Goal: Task Accomplishment & Management: Use online tool/utility

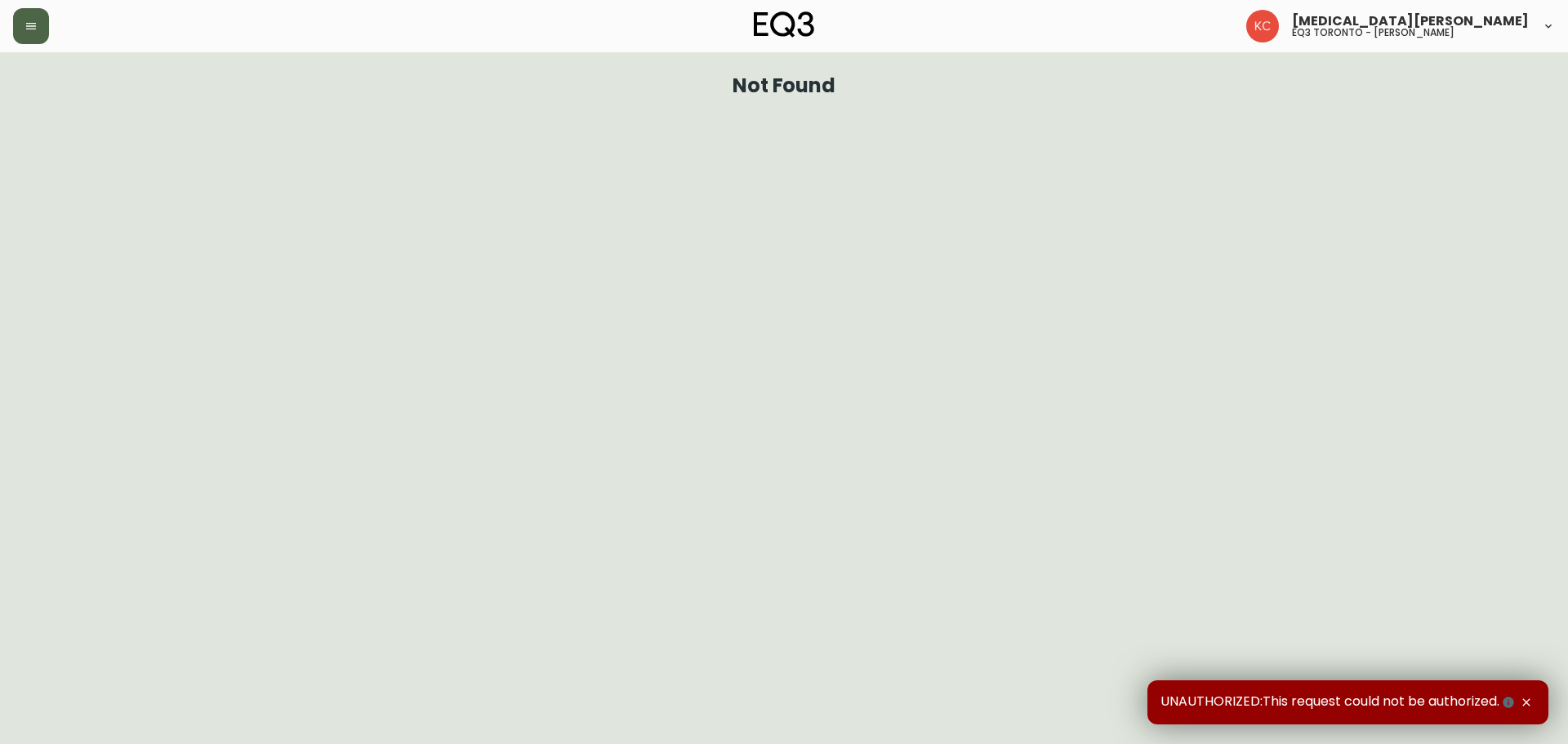
click at [49, 30] on div at bounding box center [269, 25] width 514 height 36
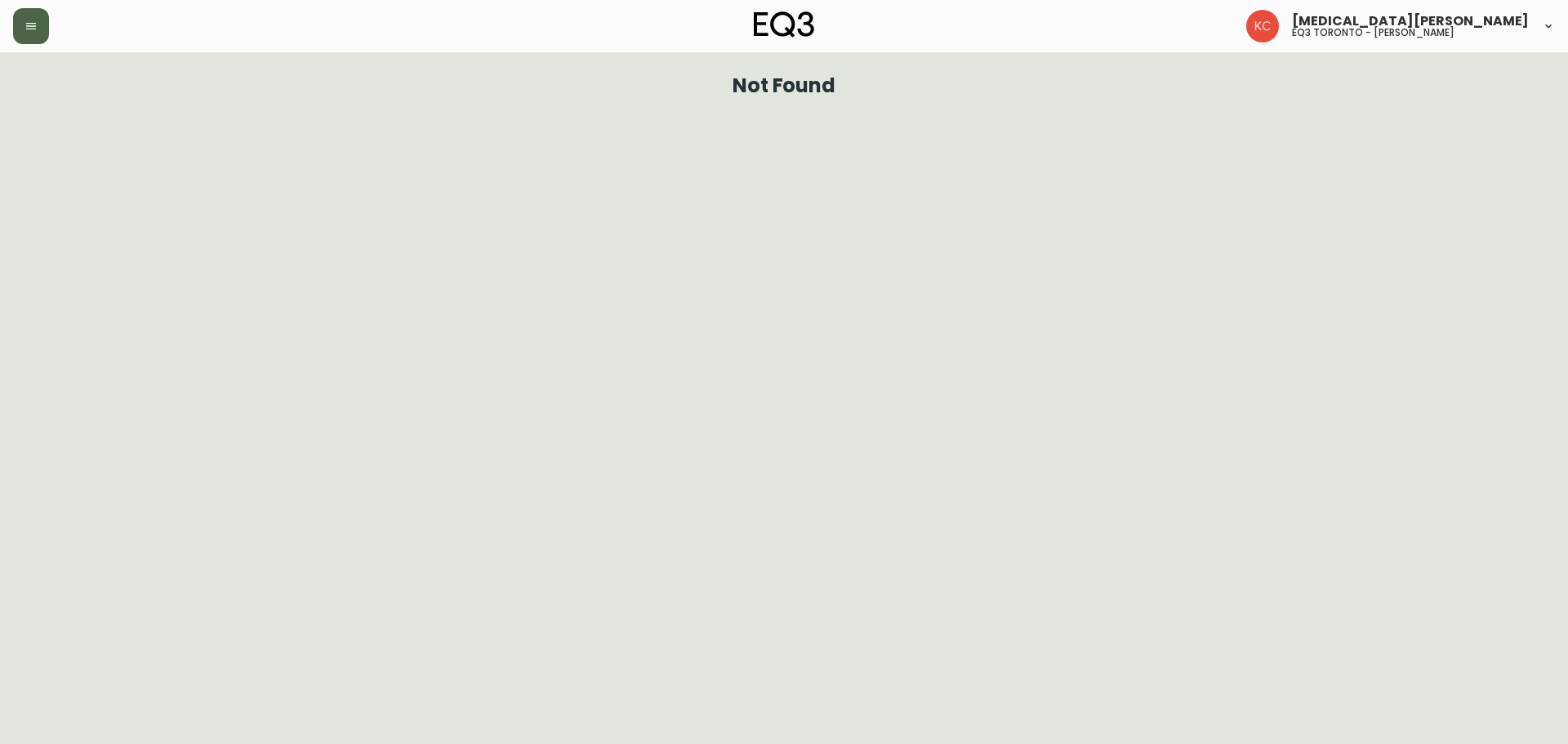
click at [40, 29] on button "button" at bounding box center [30, 25] width 36 height 36
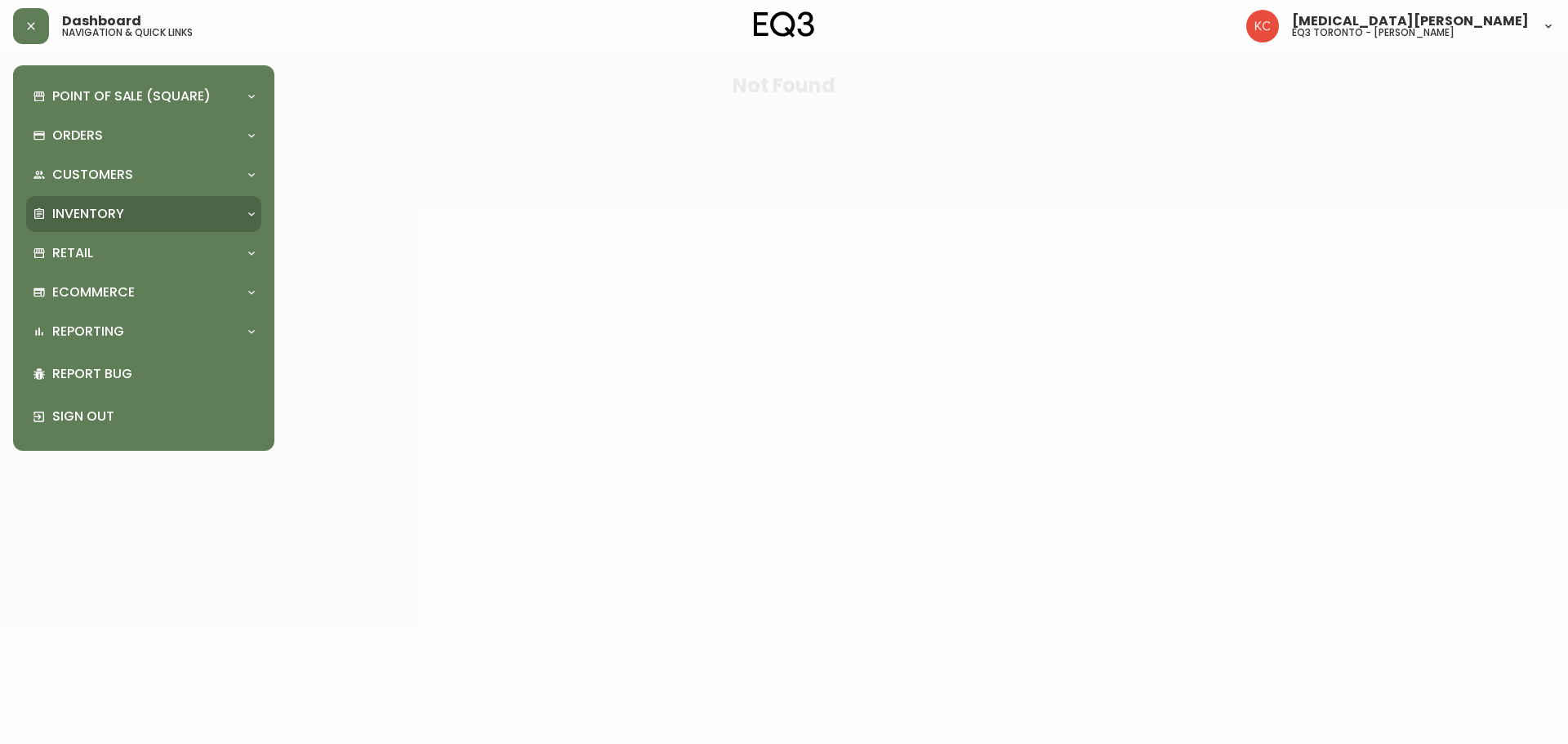
click at [133, 197] on div "Inventory" at bounding box center [144, 214] width 235 height 36
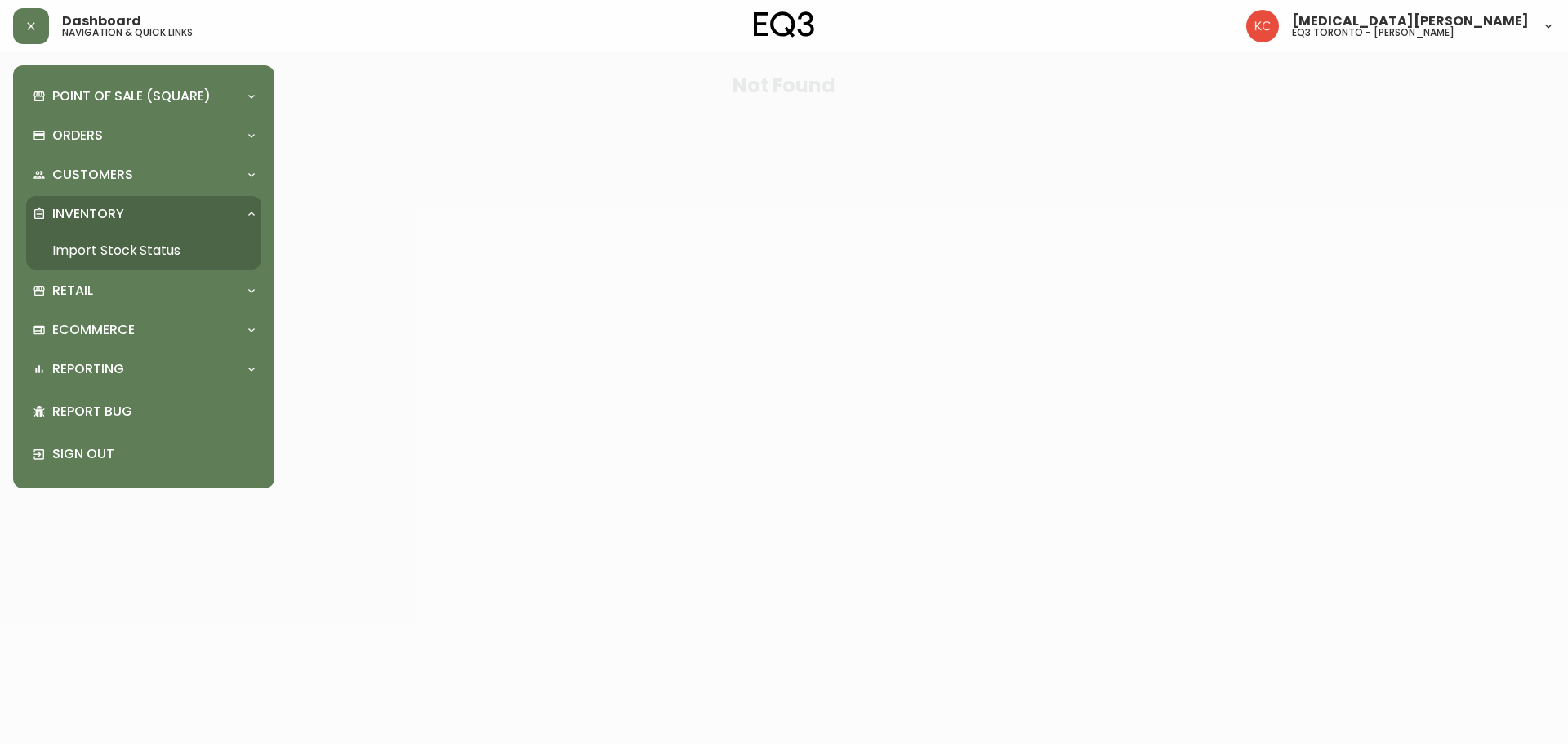
click at [148, 247] on link "Import Stock Status" at bounding box center [144, 250] width 235 height 38
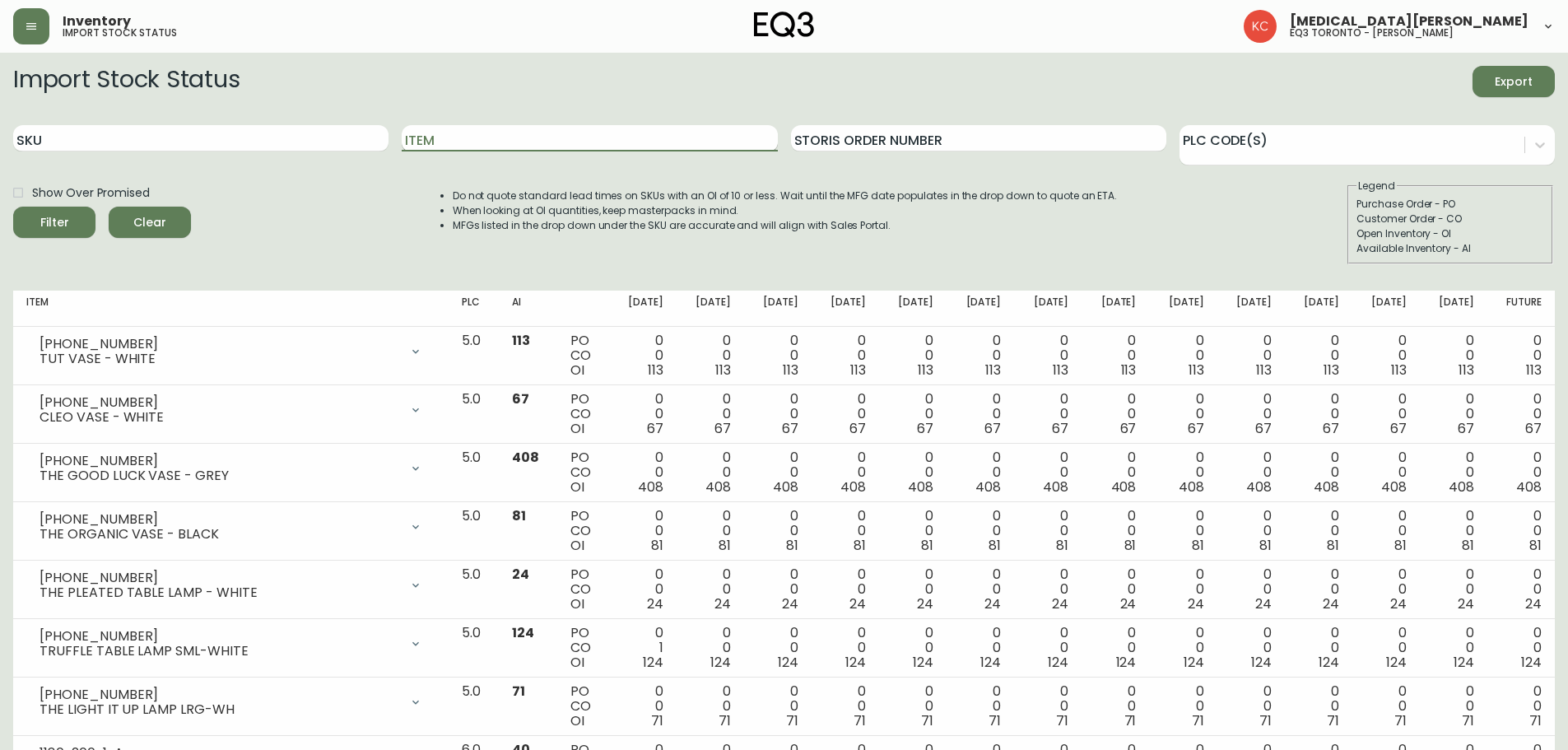
click at [469, 139] on input "Item" at bounding box center [589, 138] width 375 height 26
type input "EASE"
click at [13, 207] on button "Filter" at bounding box center [54, 223] width 82 height 31
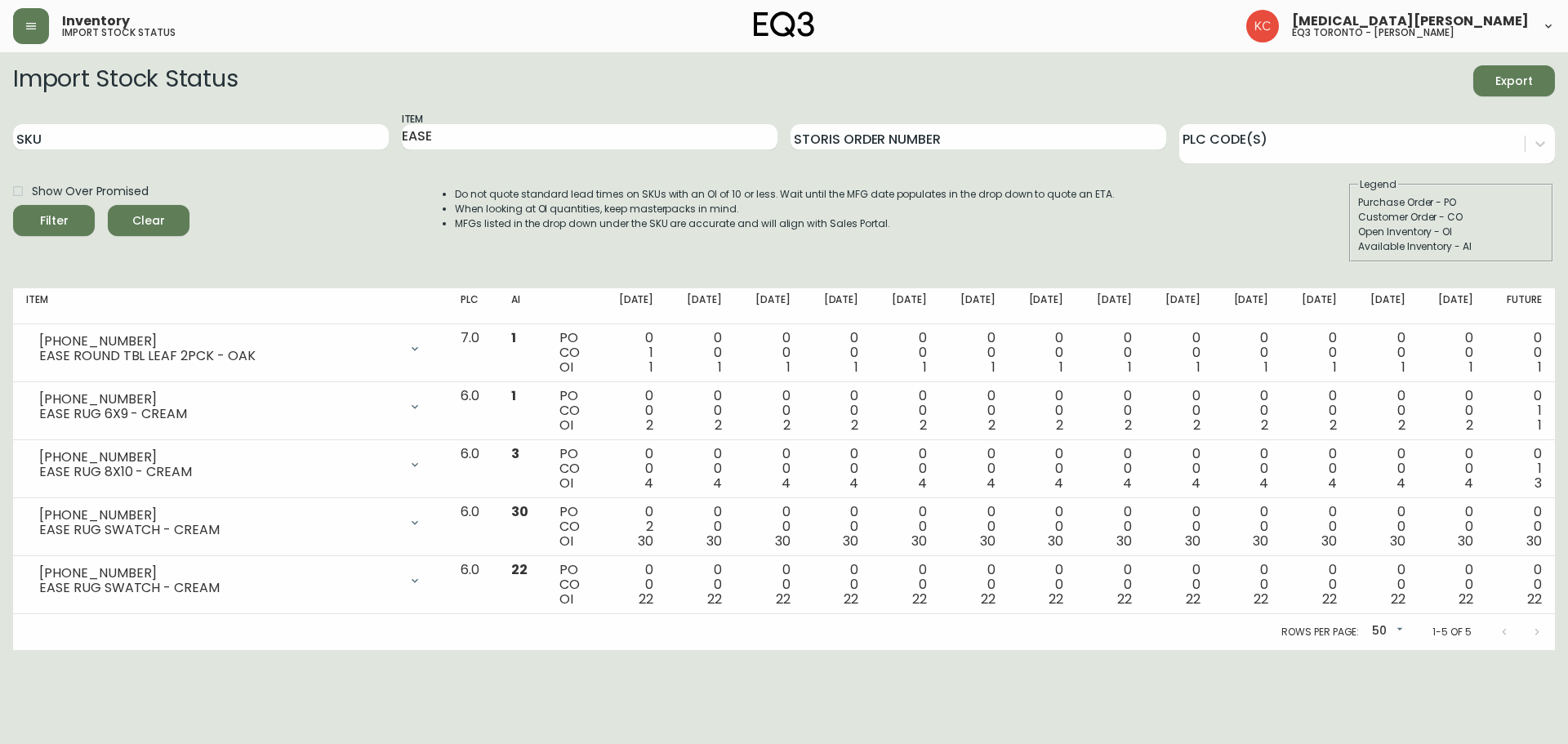
click at [460, 650] on html "Inventory import stock status [MEDICAL_DATA][PERSON_NAME] eq3 toronto - [PERSON…" at bounding box center [784, 325] width 1568 height 650
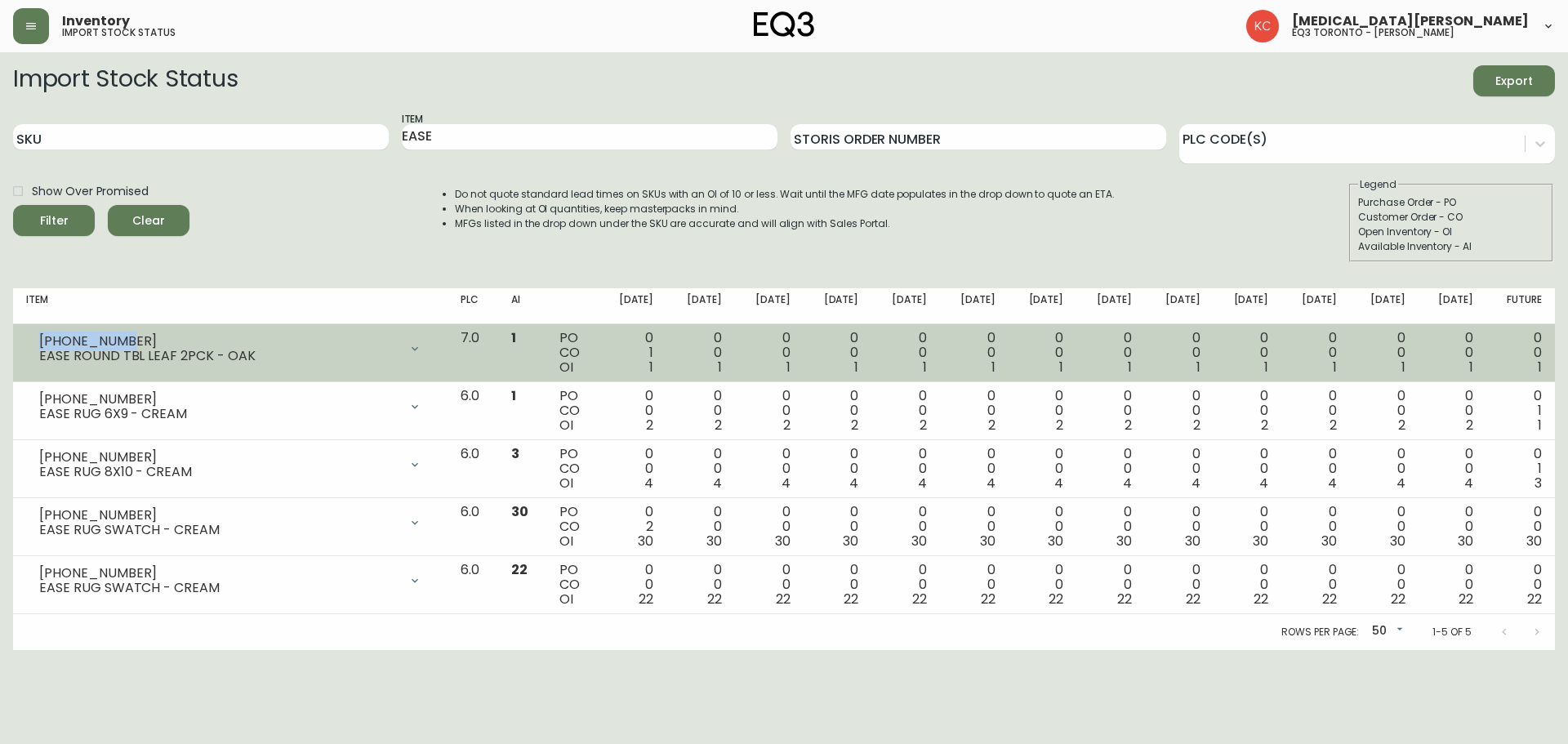
drag, startPoint x: 116, startPoint y: 337, endPoint x: 33, endPoint y: 337, distance: 83.0
click at [33, 337] on div "[PHONE_NUMBER] EASE ROUND TBL LEAF 2PCK - OAK" at bounding box center [231, 348] width 409 height 36
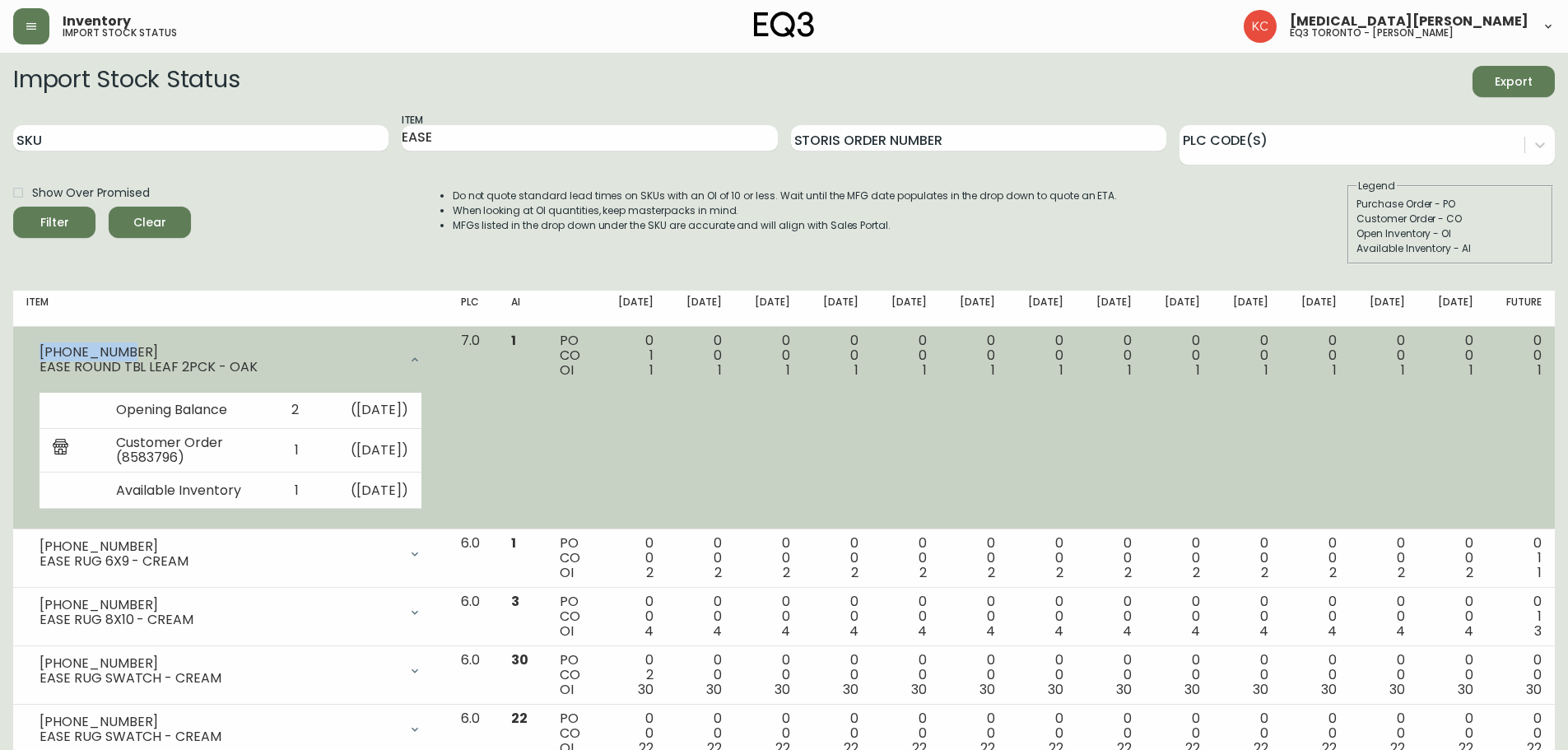
click at [598, 440] on td "PO CO OI" at bounding box center [572, 427] width 52 height 203
click at [421, 361] on icon at bounding box center [414, 359] width 13 height 13
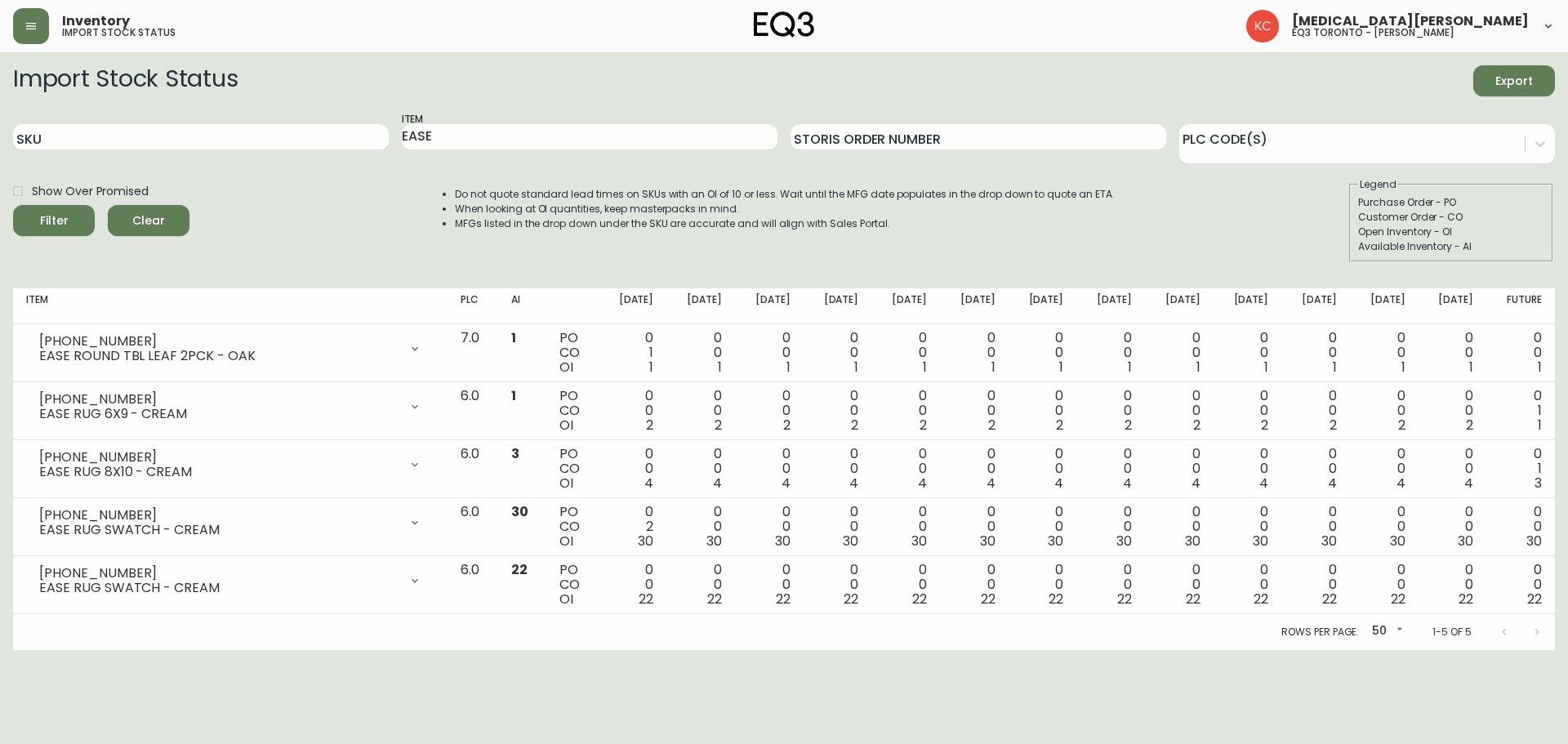
click at [971, 650] on html "Inventory import stock status [MEDICAL_DATA][PERSON_NAME] eq3 toronto - [PERSON…" at bounding box center [784, 325] width 1568 height 650
